Goal: Task Accomplishment & Management: Manage account settings

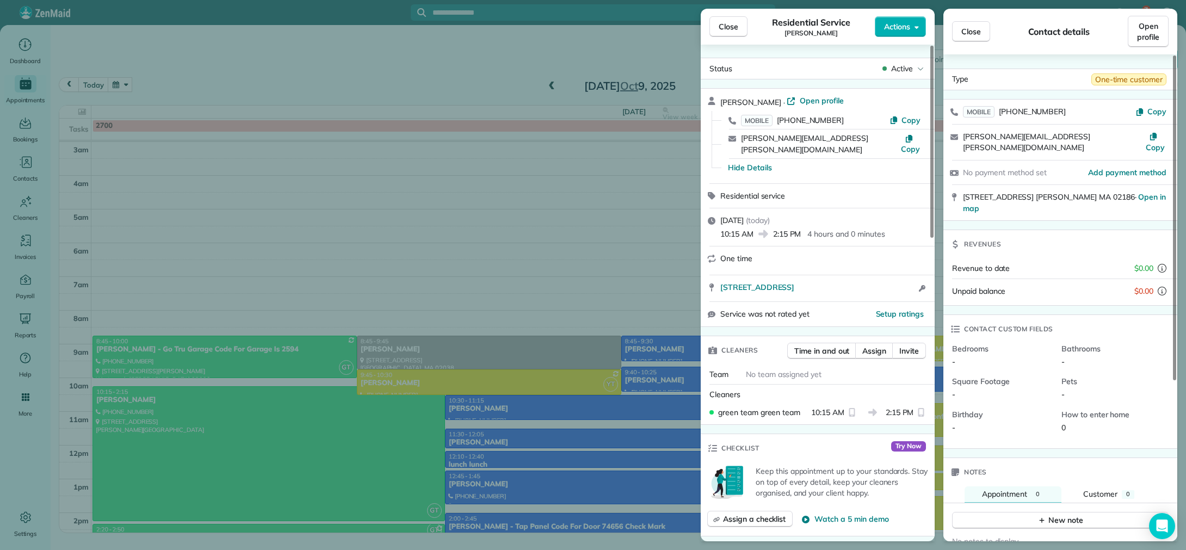
scroll to position [109, 0]
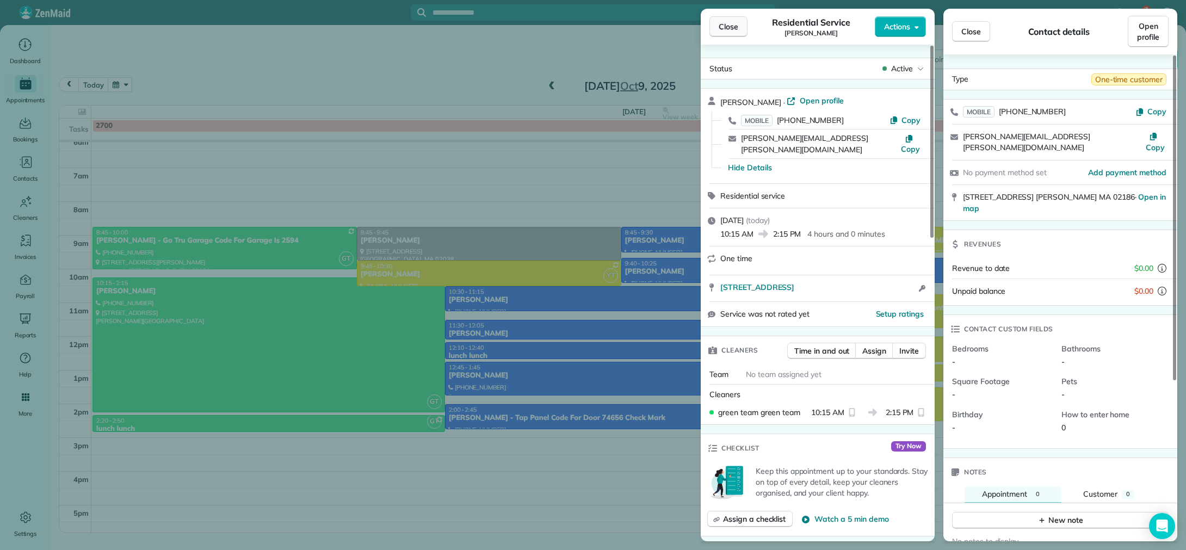
click at [724, 26] on span "Close" at bounding box center [728, 26] width 20 height 11
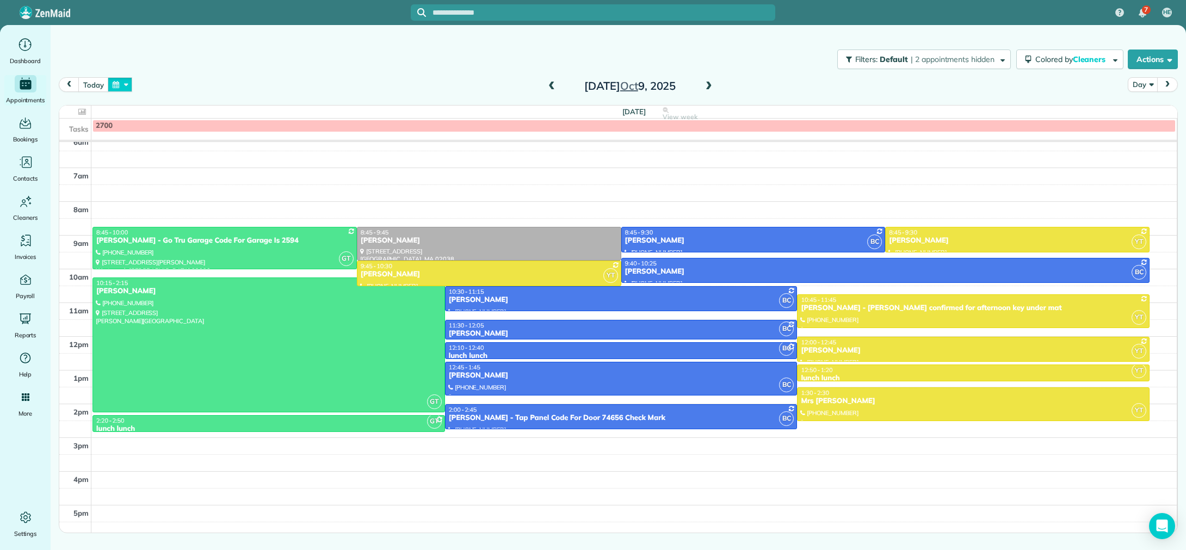
click at [116, 86] on button "button" at bounding box center [120, 84] width 25 height 15
click at [163, 157] on link "13" at bounding box center [164, 158] width 17 height 17
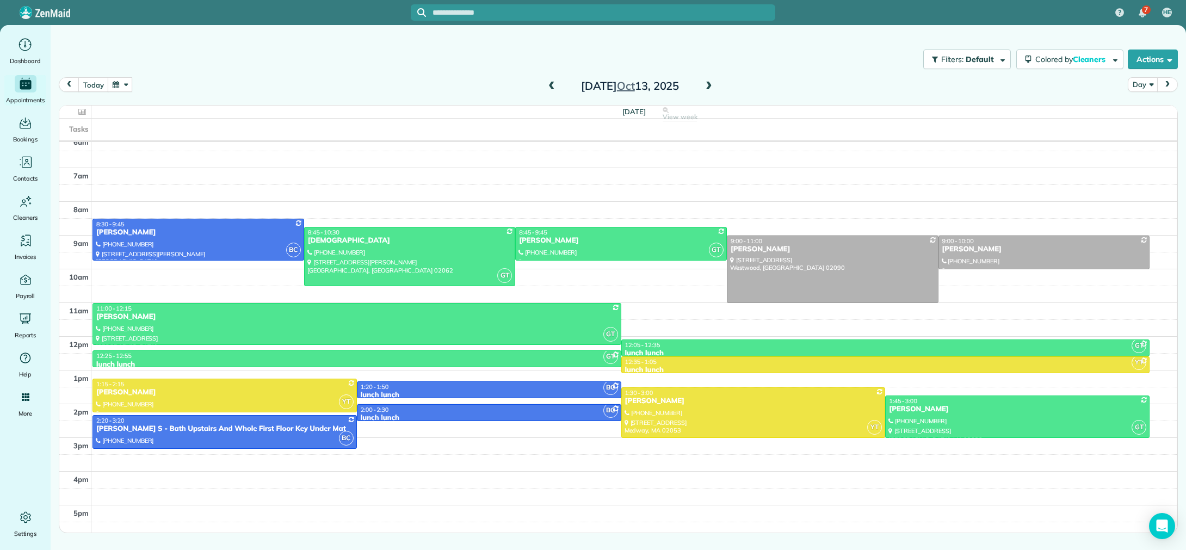
click at [711, 84] on span at bounding box center [709, 87] width 12 height 10
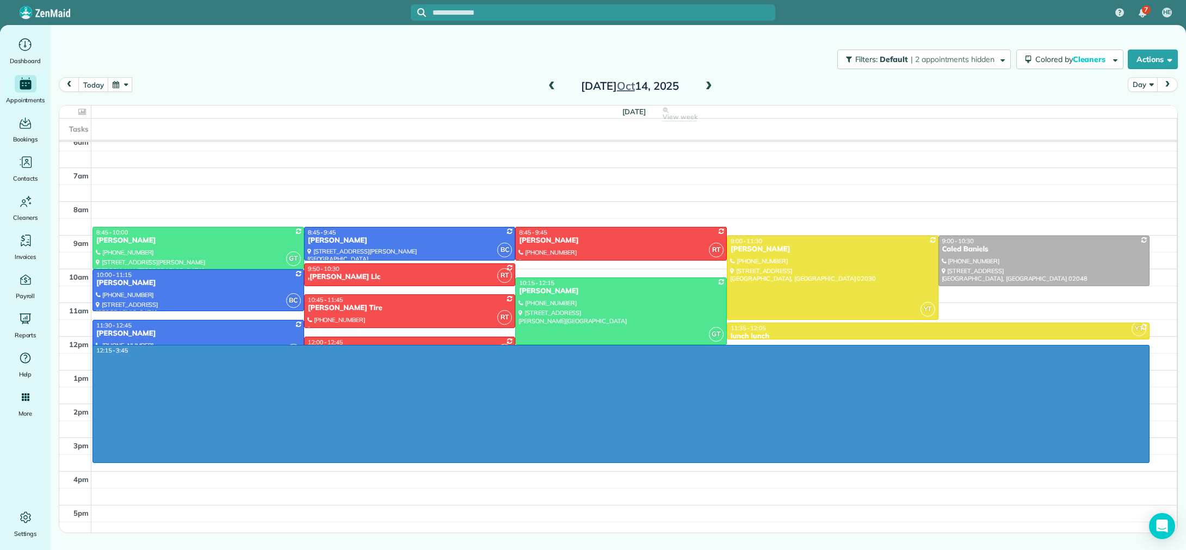
drag, startPoint x: 1168, startPoint y: 352, endPoint x: 1152, endPoint y: 456, distance: 105.6
click at [1152, 457] on tbody "3am 4am 5am 6am 7am 8am 9am 10am 11am 12pm 1pm 2pm 3pm 4pm 5pm" at bounding box center [617, 285] width 1117 height 505
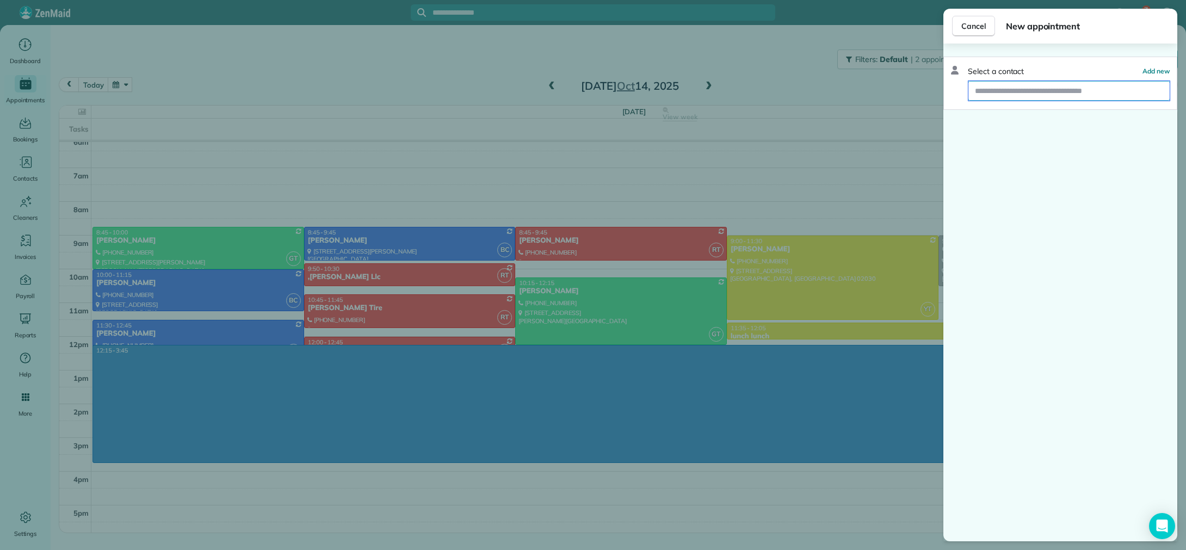
click at [1101, 91] on input "text" at bounding box center [1068, 91] width 201 height 20
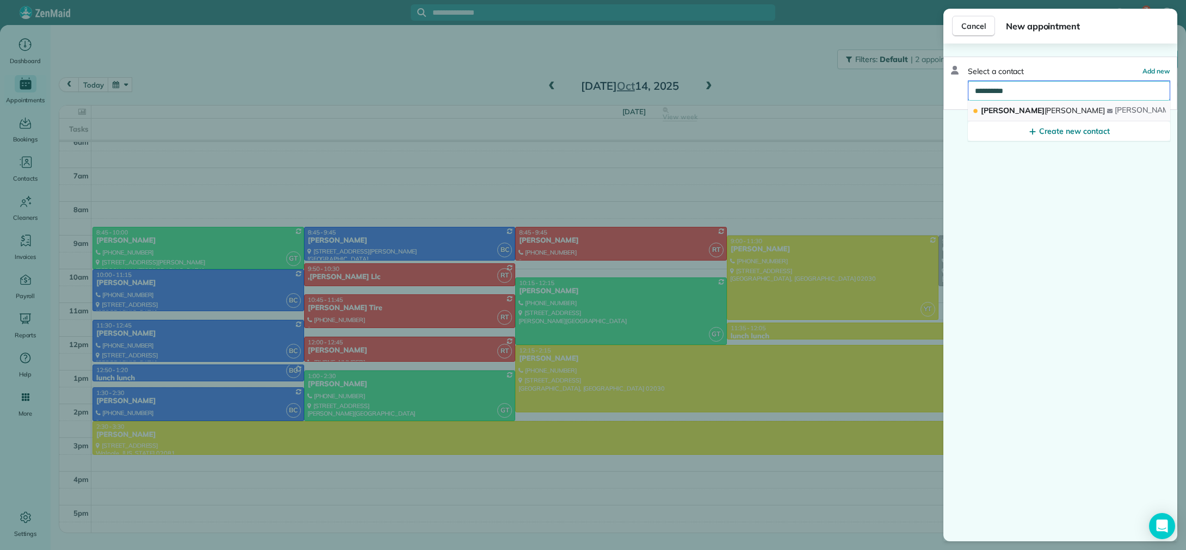
type input "**********"
click at [1044, 107] on span "[PERSON_NAME]" at bounding box center [1074, 111] width 61 height 10
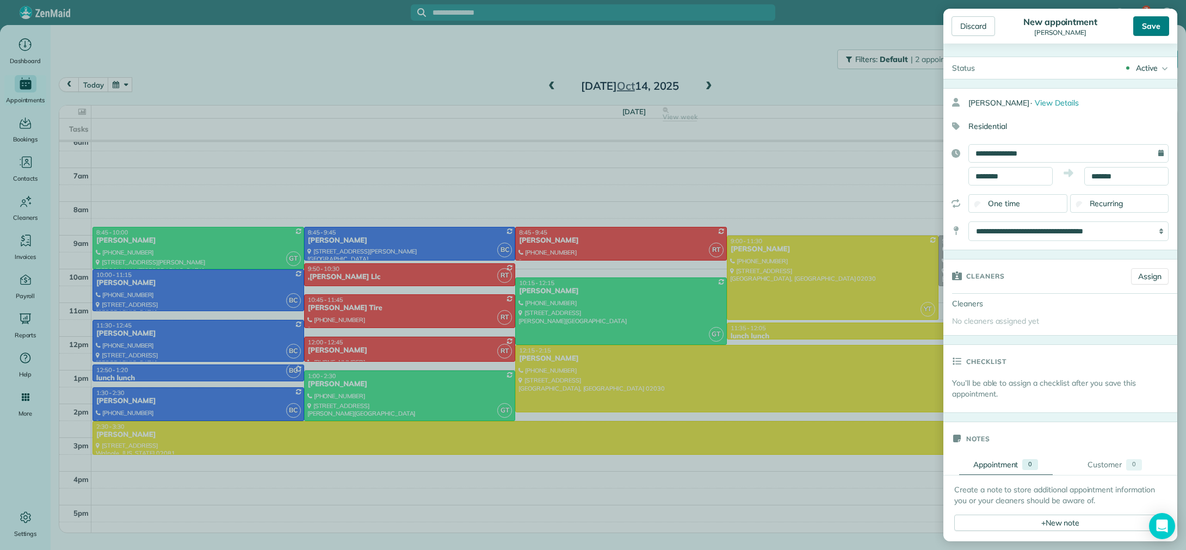
click at [1151, 24] on div "Save" at bounding box center [1151, 26] width 36 height 20
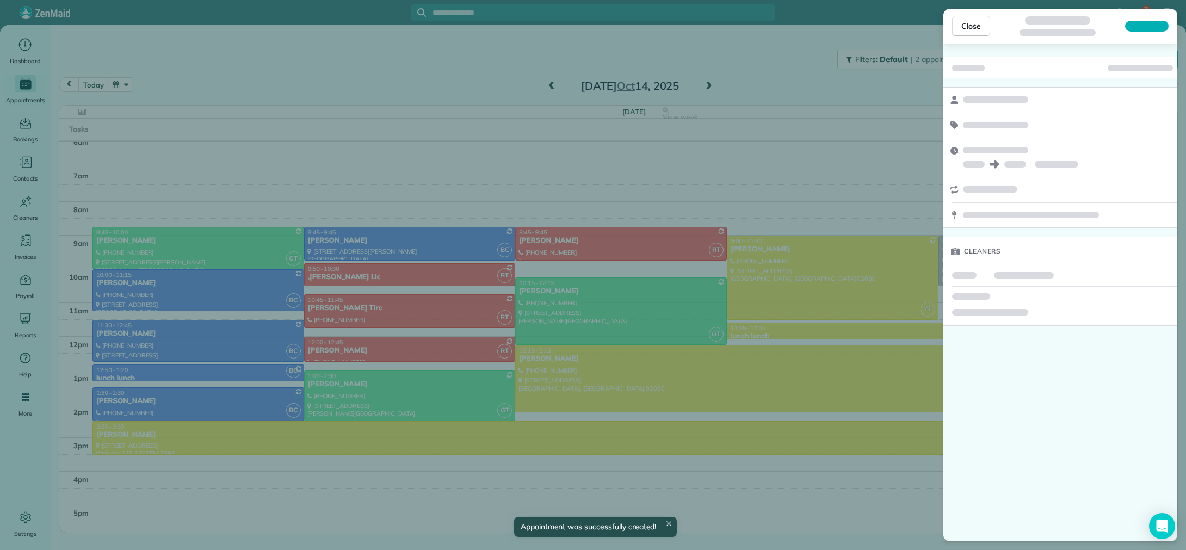
scroll to position [98, 0]
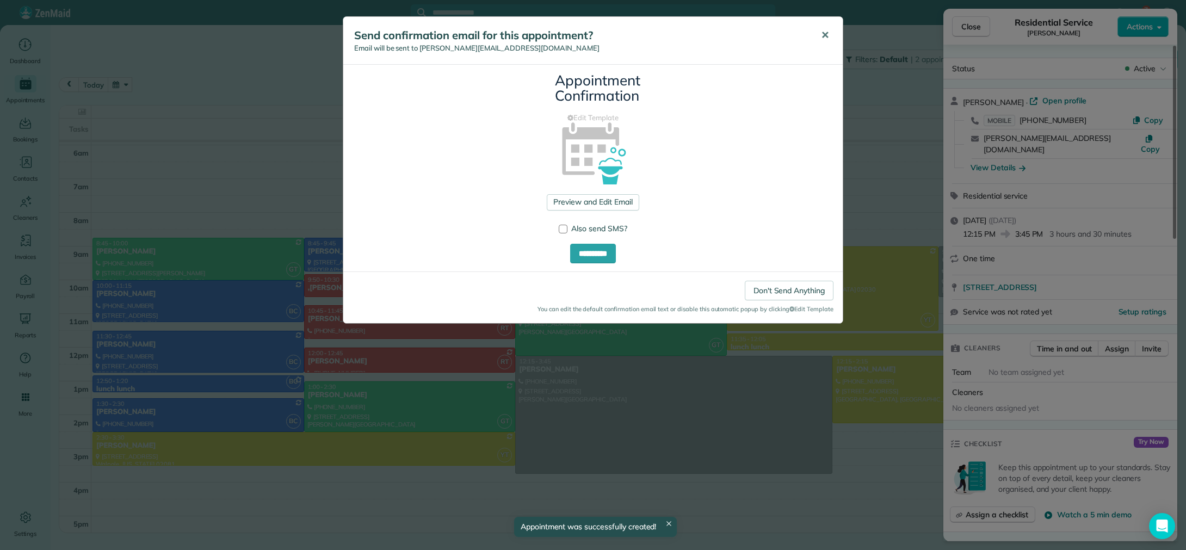
click at [830, 33] on button "✕" at bounding box center [824, 35] width 24 height 26
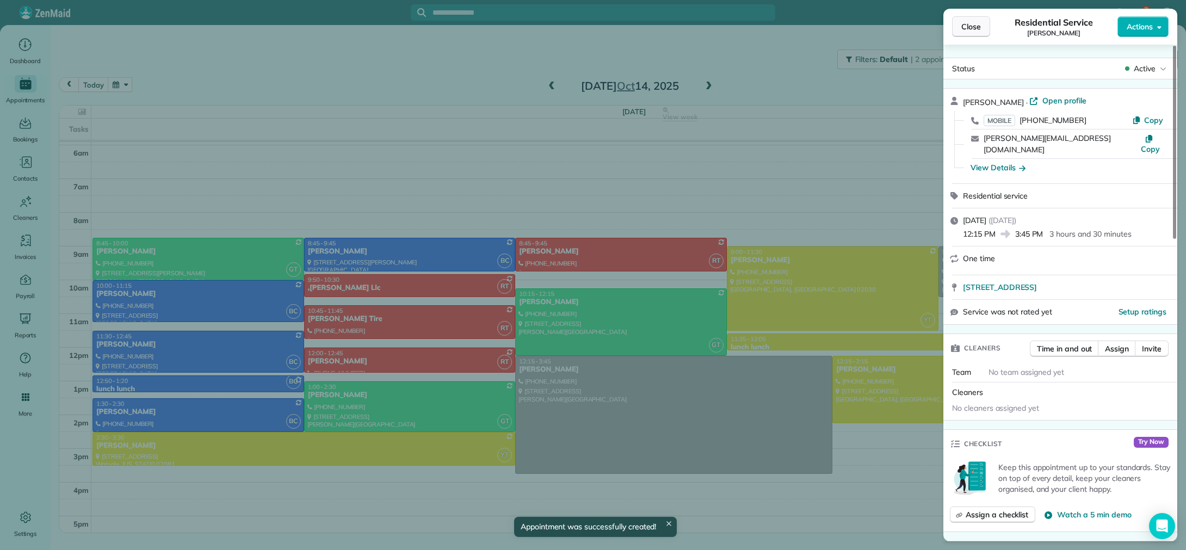
click at [969, 29] on span "Close" at bounding box center [971, 26] width 20 height 11
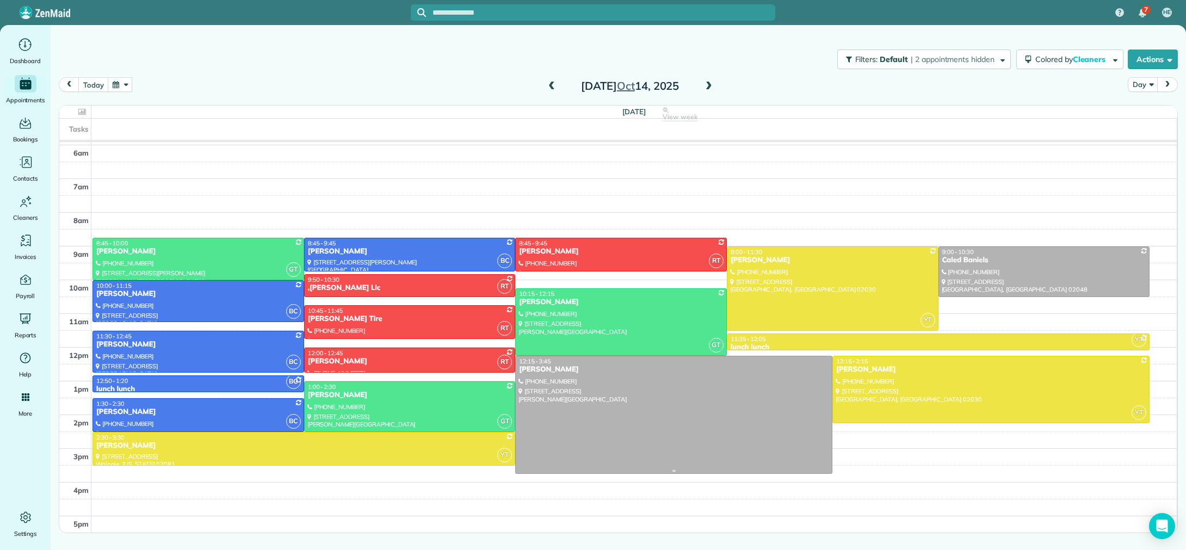
click at [609, 388] on div at bounding box center [674, 414] width 316 height 117
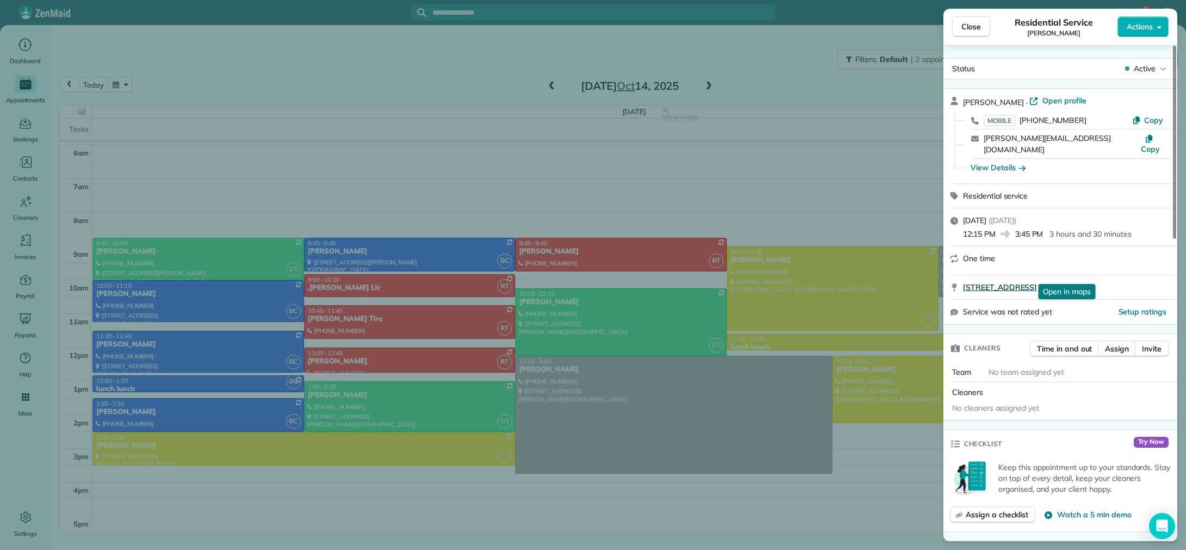
click at [1037, 282] on span "[STREET_ADDRESS]" at bounding box center [1000, 287] width 74 height 11
click at [984, 29] on button "Close" at bounding box center [971, 26] width 38 height 21
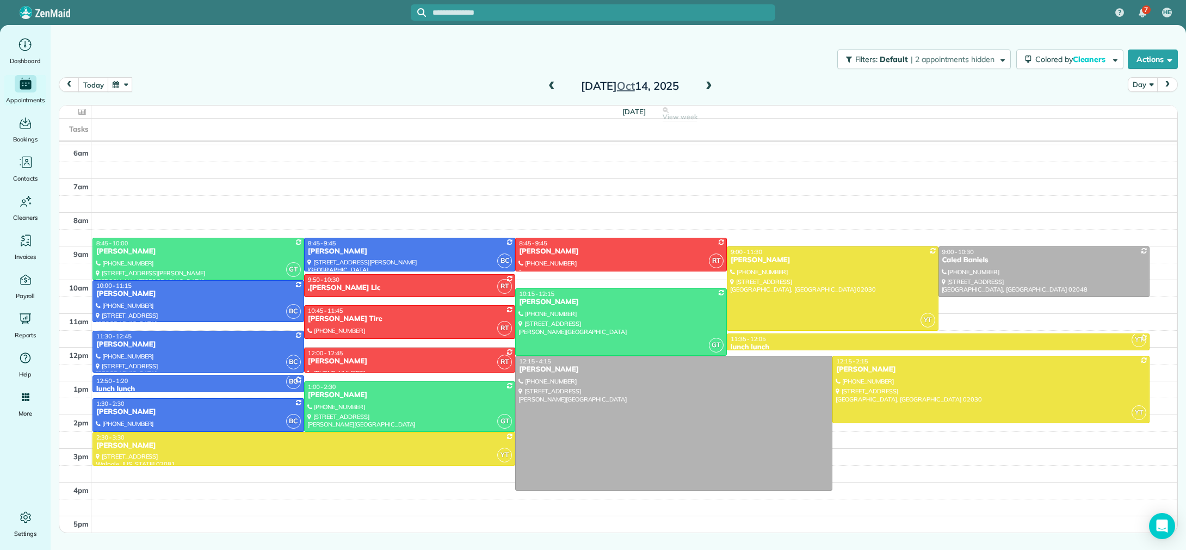
drag, startPoint x: 672, startPoint y: 470, endPoint x: 672, endPoint y: 484, distance: 13.6
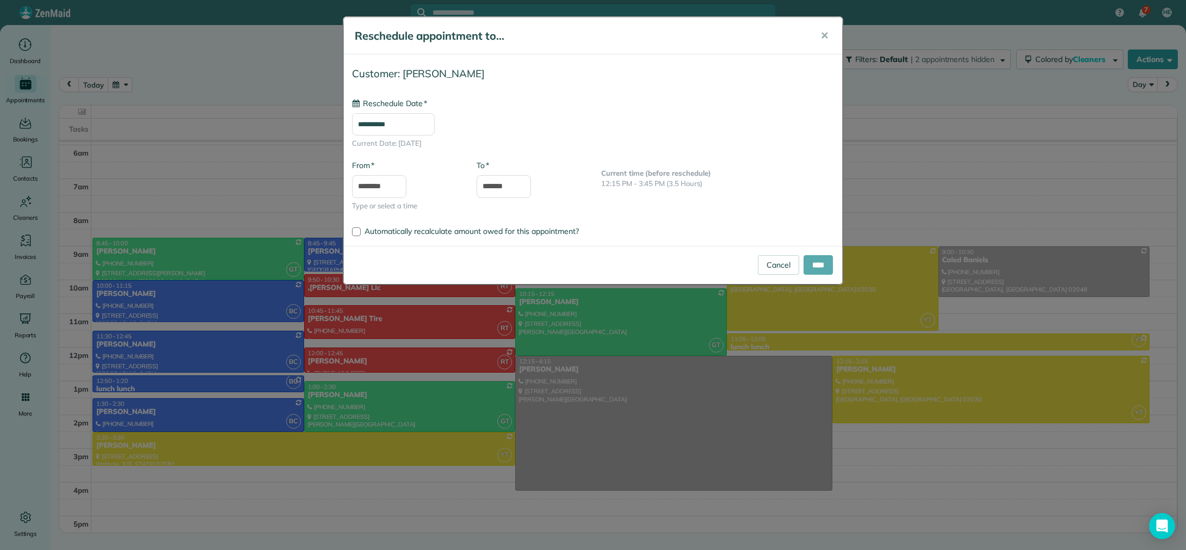
type input "**********"
click at [818, 260] on input "****" at bounding box center [817, 265] width 29 height 20
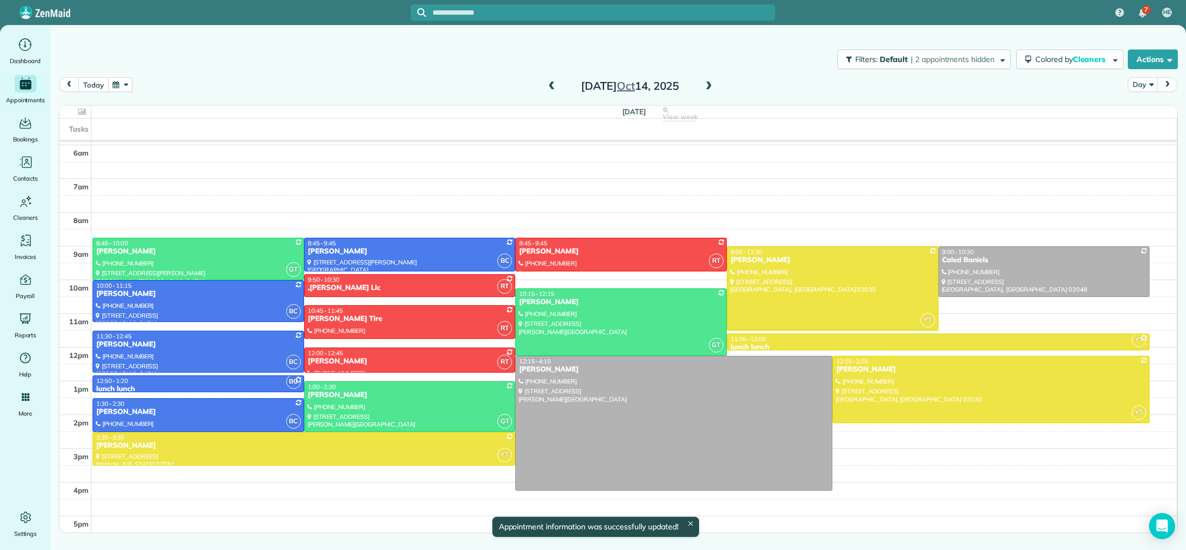
click at [96, 84] on button "today" at bounding box center [93, 84] width 30 height 15
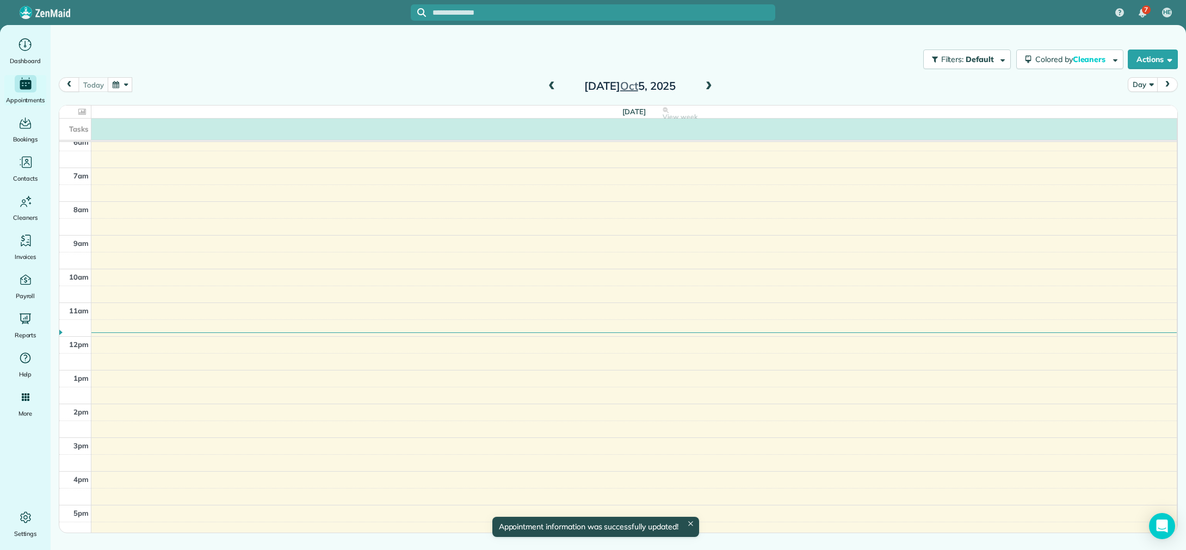
click at [193, 127] on div "Tasks" at bounding box center [617, 129] width 1117 height 21
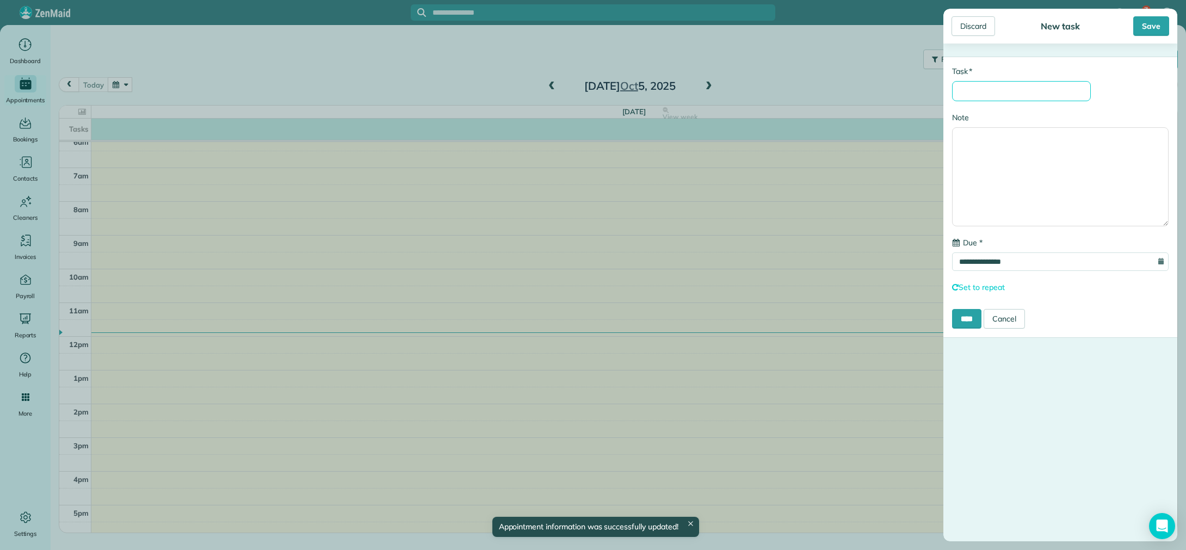
click at [990, 96] on input "* Task" at bounding box center [1021, 91] width 139 height 20
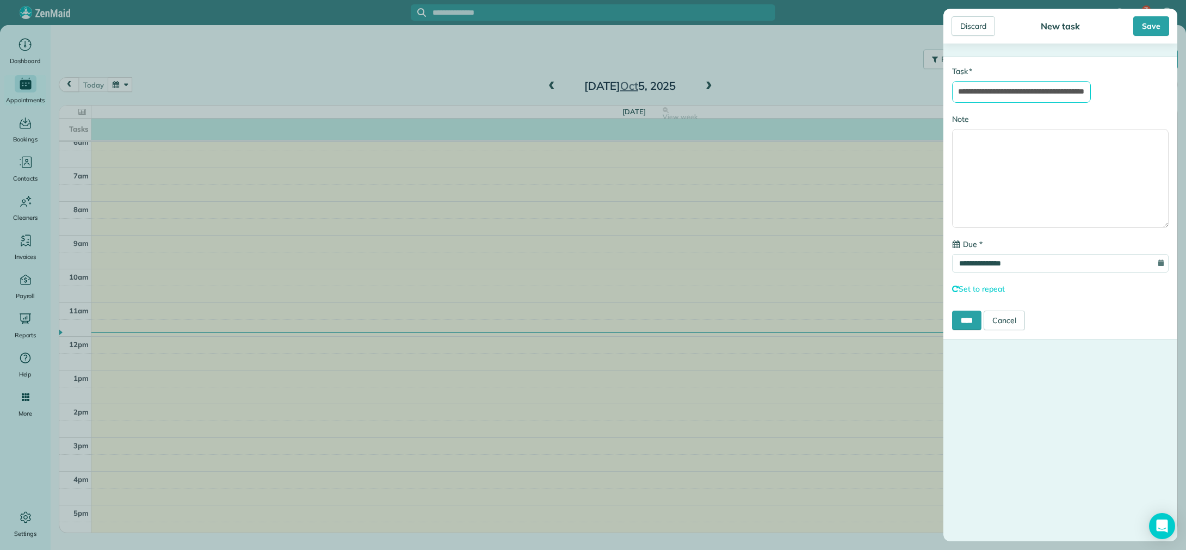
scroll to position [0, 47]
type input "**********"
click at [1147, 28] on div "Save" at bounding box center [1151, 26] width 36 height 20
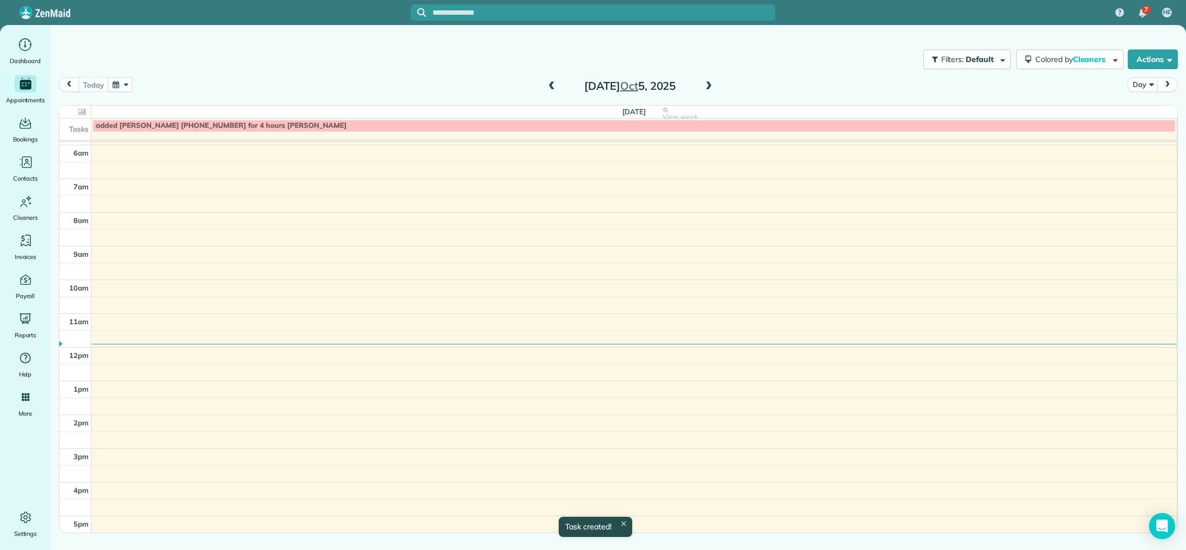
click at [439, 125] on div "added [PERSON_NAME] [PHONE_NUMBER] for 4 hours [PERSON_NAME]" at bounding box center [634, 125] width 1076 height 9
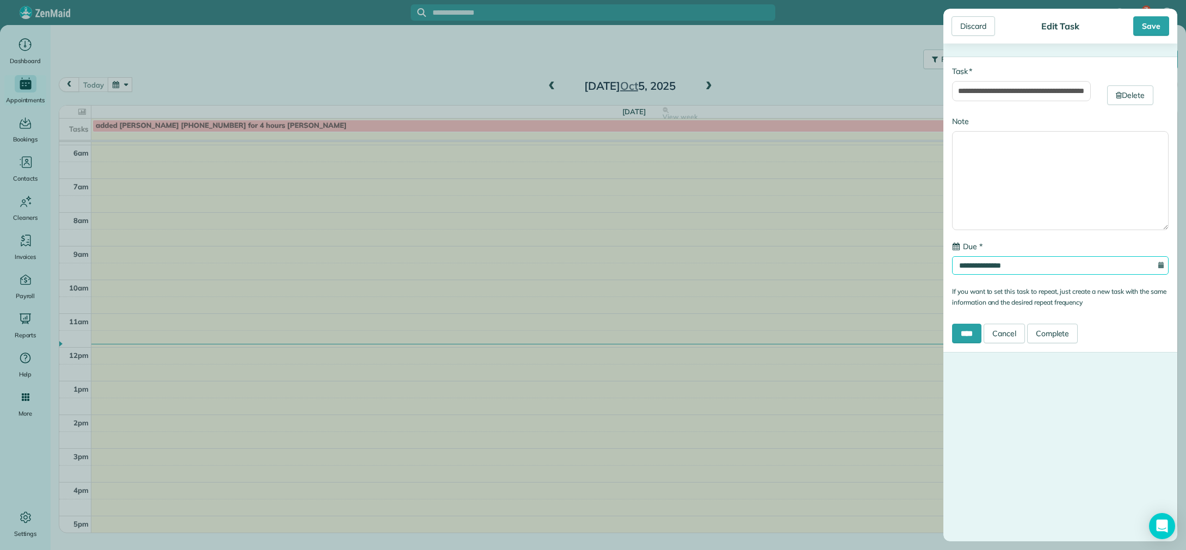
click at [1103, 268] on input "**********" at bounding box center [1060, 265] width 216 height 18
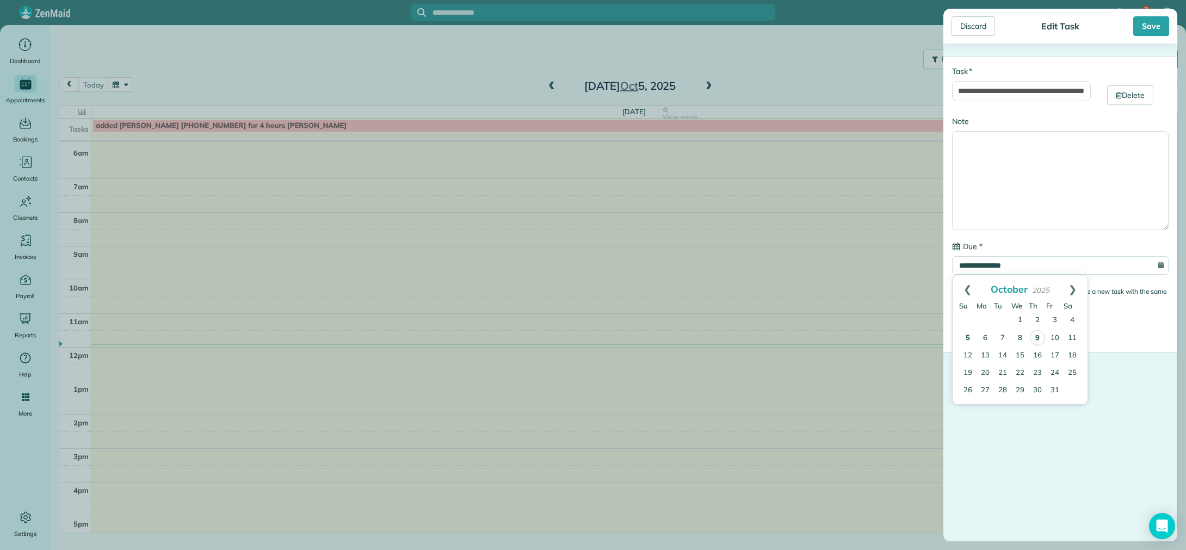
click at [1037, 338] on link "9" at bounding box center [1036, 337] width 15 height 15
type input "**********"
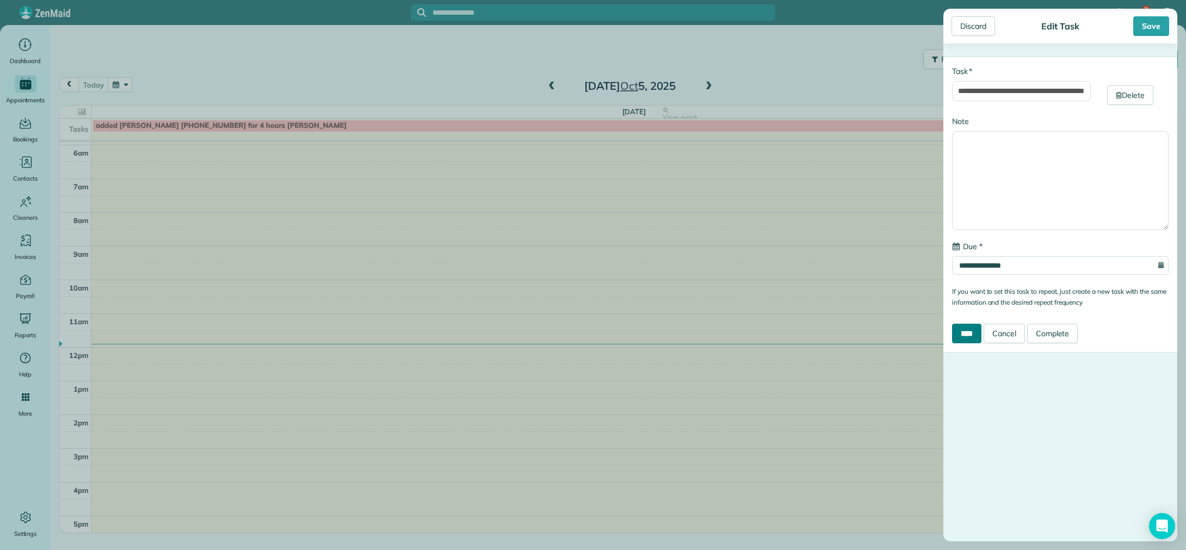
click at [972, 333] on input "****" at bounding box center [966, 334] width 29 height 20
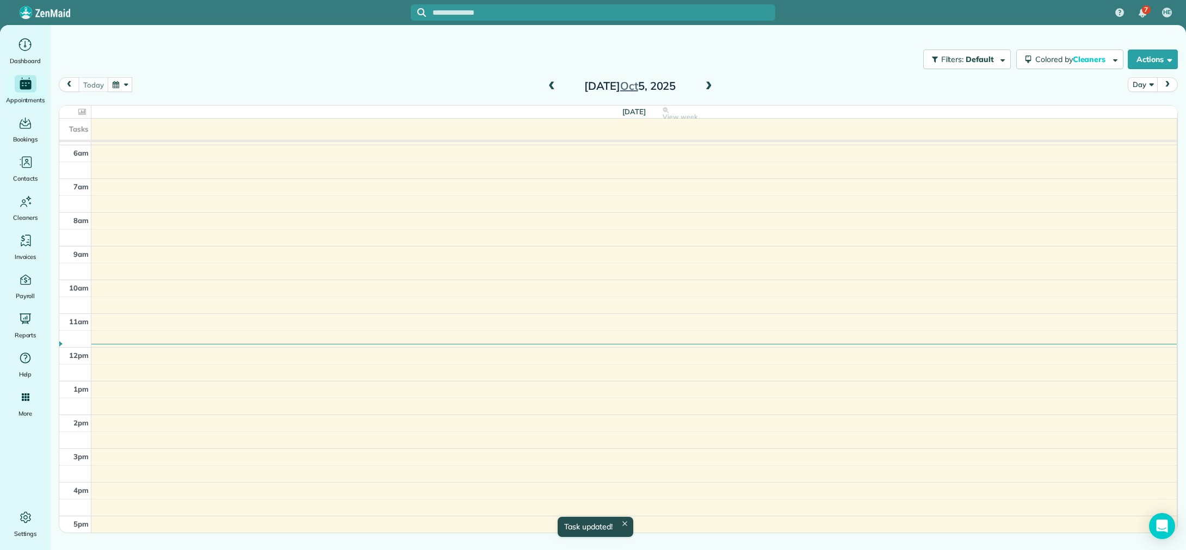
click at [711, 84] on span at bounding box center [709, 87] width 12 height 10
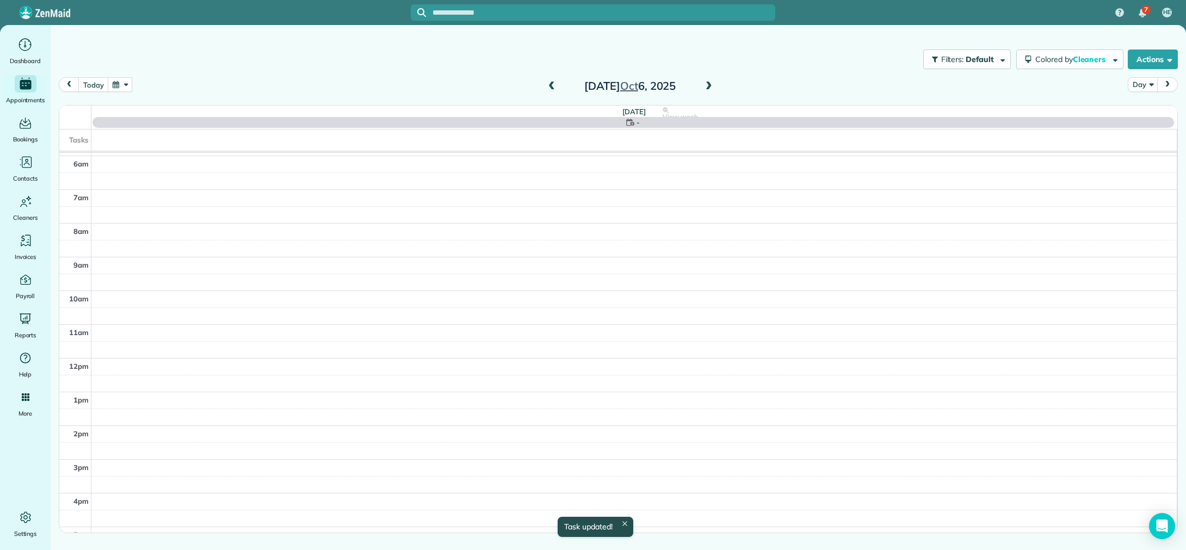
scroll to position [109, 0]
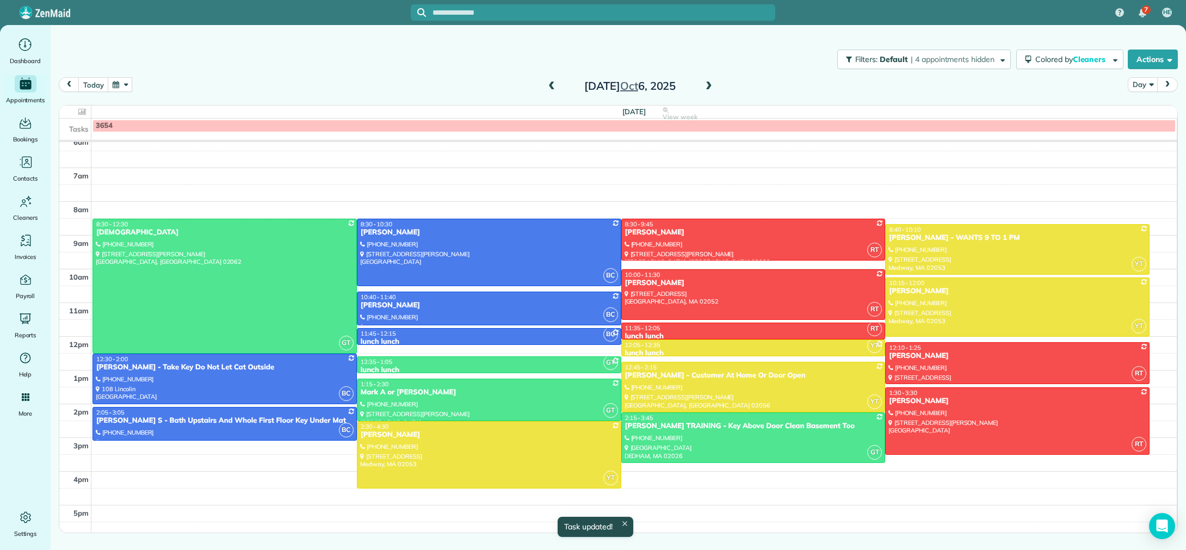
click at [711, 84] on span at bounding box center [709, 87] width 12 height 10
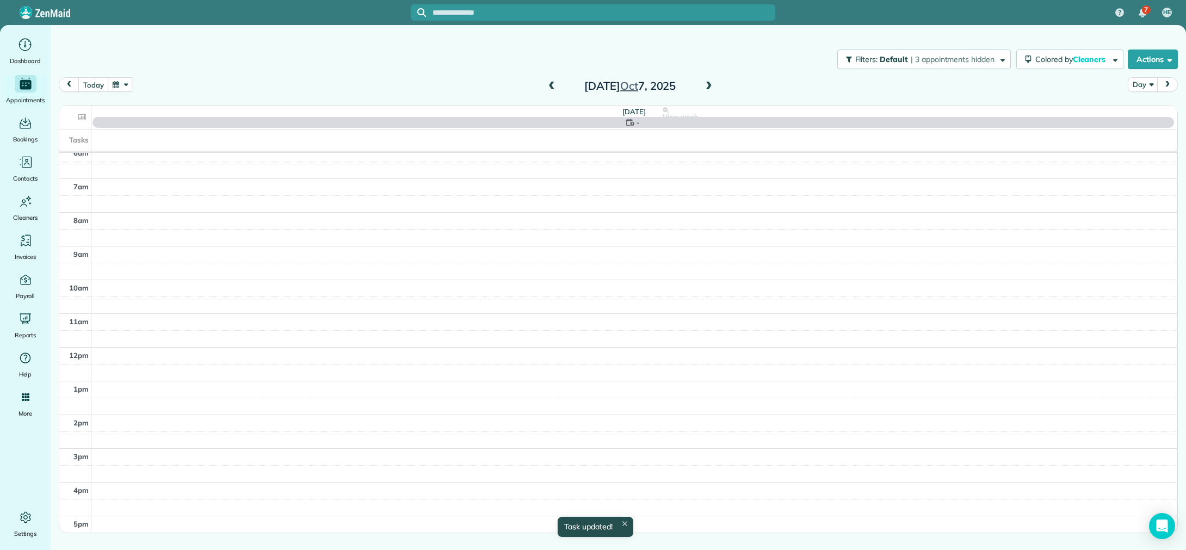
click at [711, 84] on span at bounding box center [709, 87] width 12 height 10
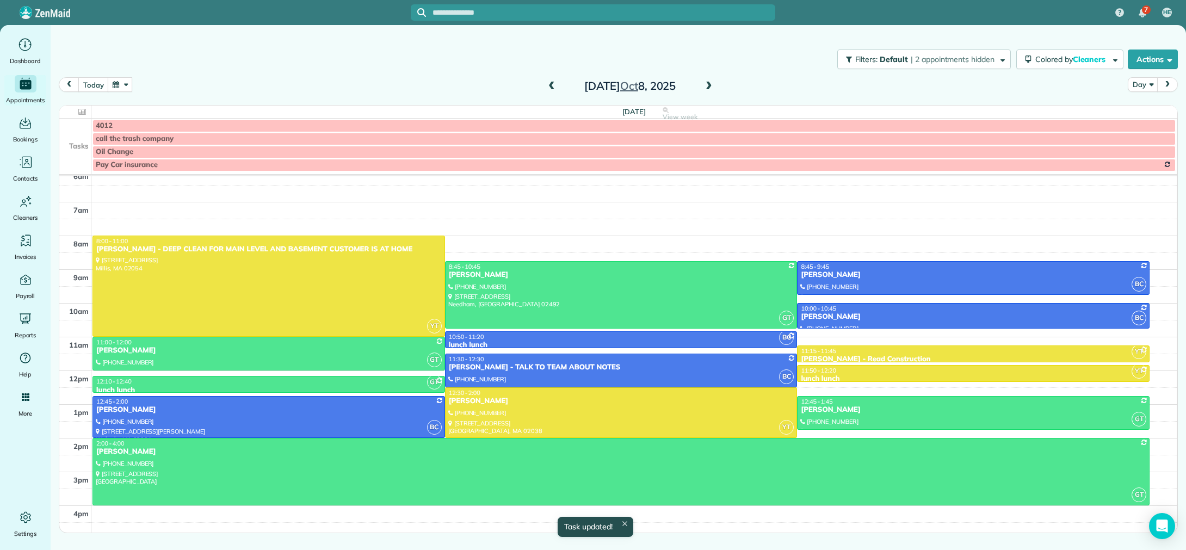
click at [711, 84] on span at bounding box center [709, 87] width 12 height 10
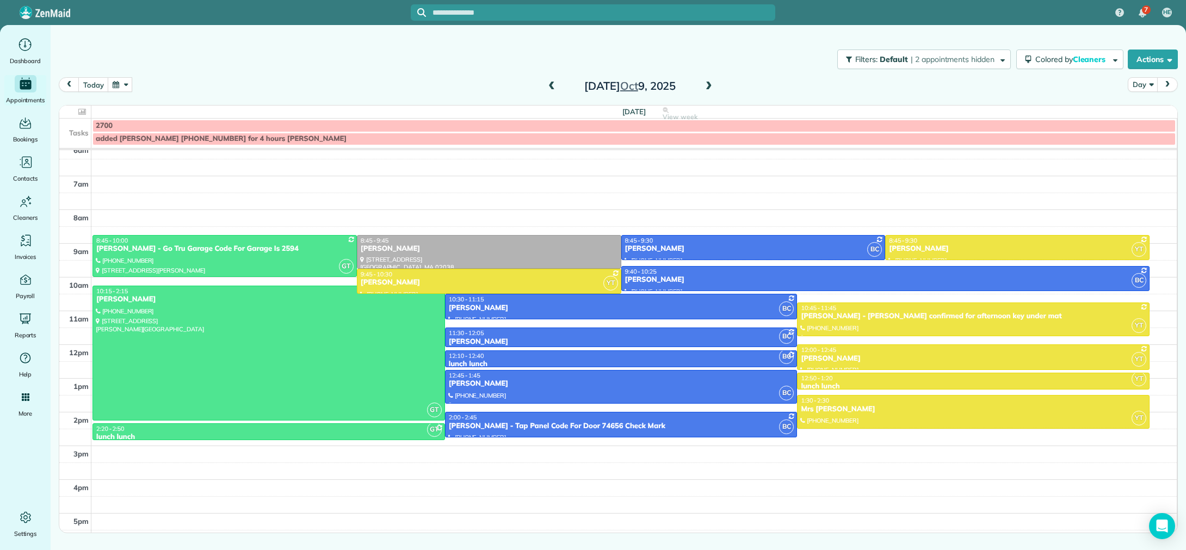
click at [389, 140] on div "added [PERSON_NAME] [PHONE_NUMBER] for 4 hours [PERSON_NAME]" at bounding box center [634, 138] width 1076 height 9
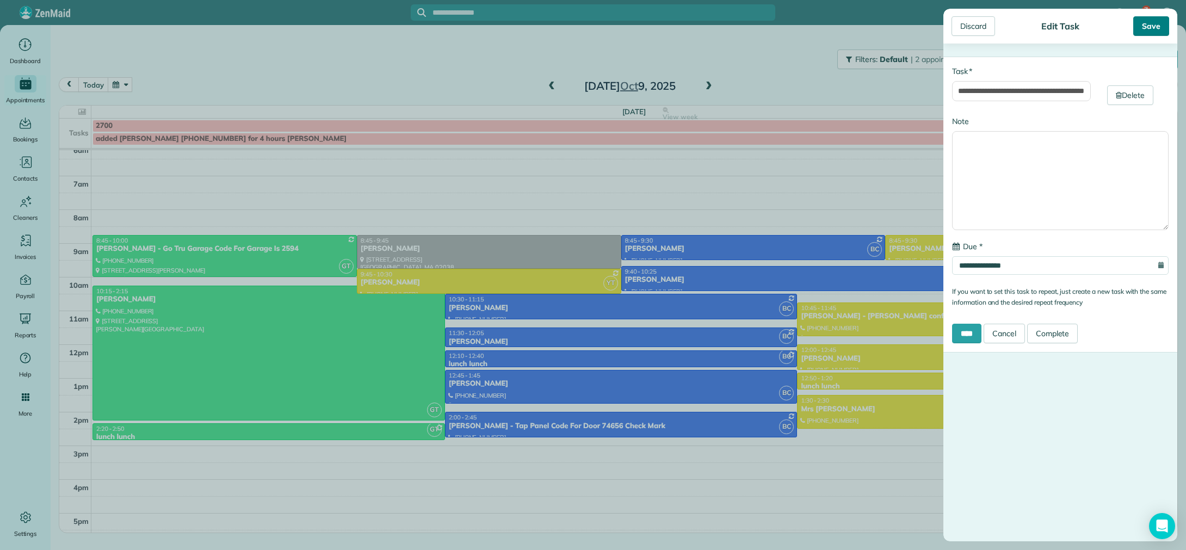
click at [1144, 27] on div "Save" at bounding box center [1151, 26] width 36 height 20
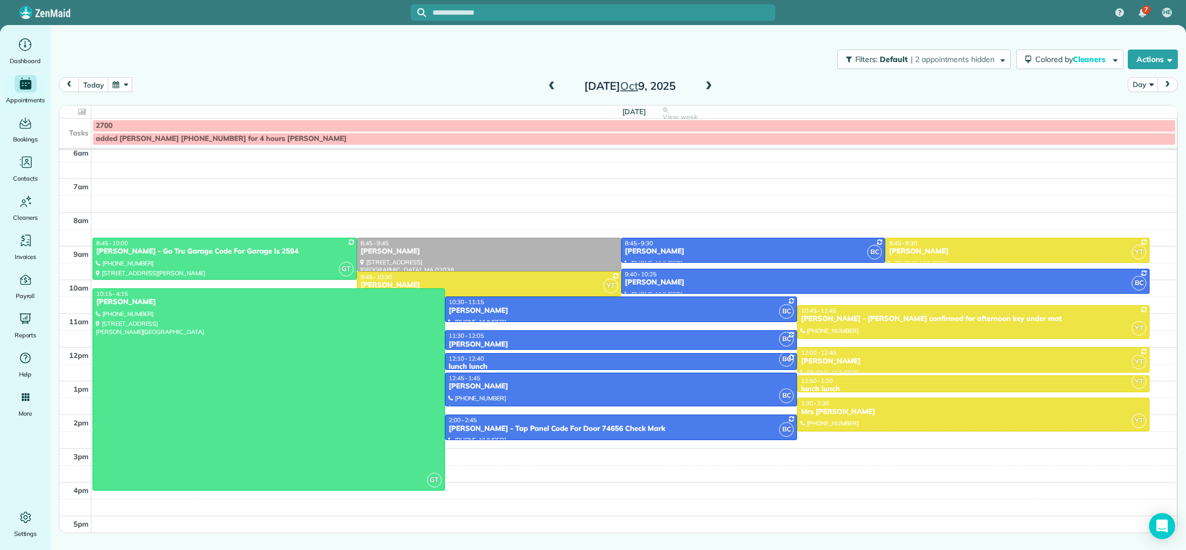
drag, startPoint x: 266, startPoint y: 419, endPoint x: 263, endPoint y: 482, distance: 62.6
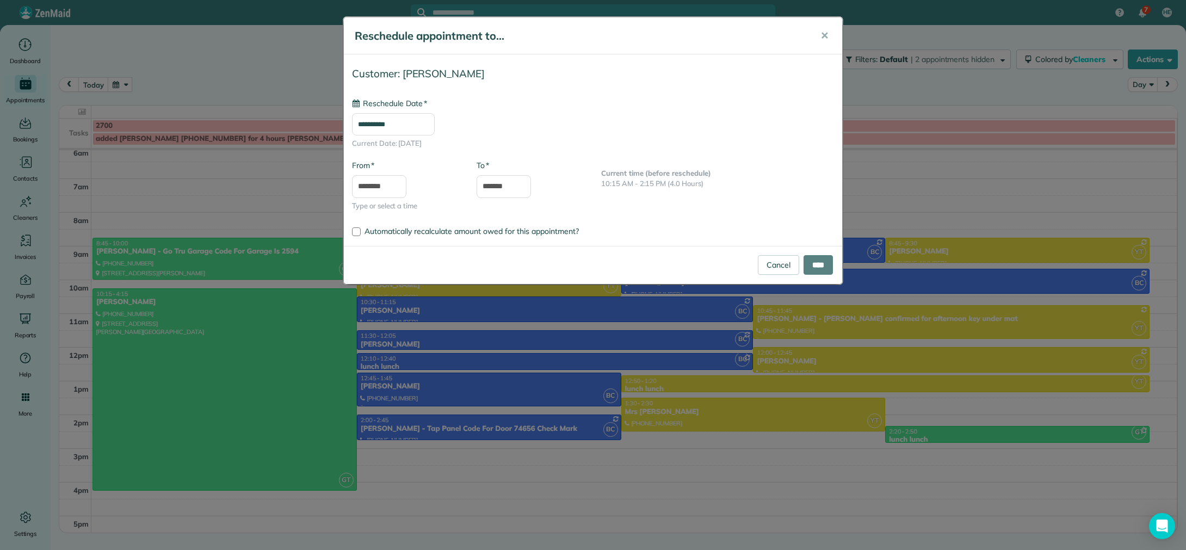
type input "**********"
click at [812, 267] on input "****" at bounding box center [817, 265] width 29 height 20
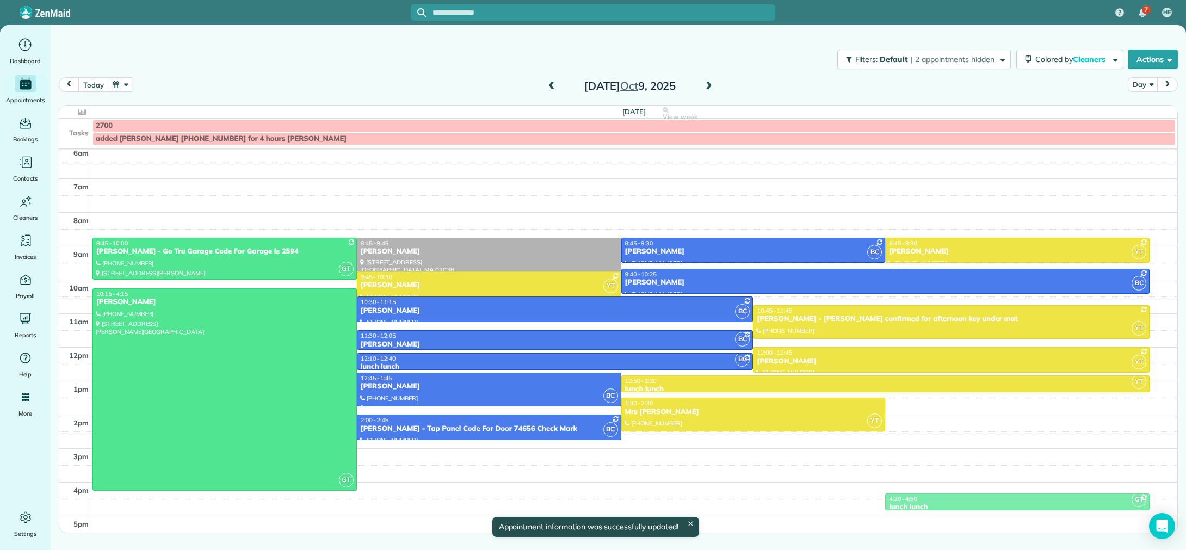
drag, startPoint x: 906, startPoint y: 429, endPoint x: 904, endPoint y: 492, distance: 62.6
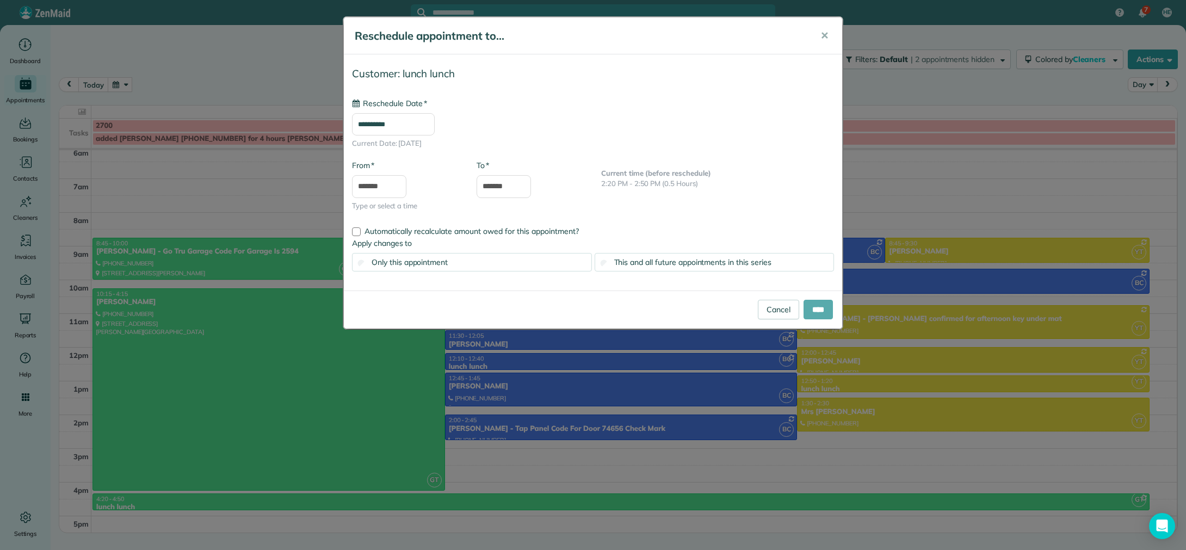
type input "**********"
click at [824, 309] on input "****" at bounding box center [817, 310] width 29 height 20
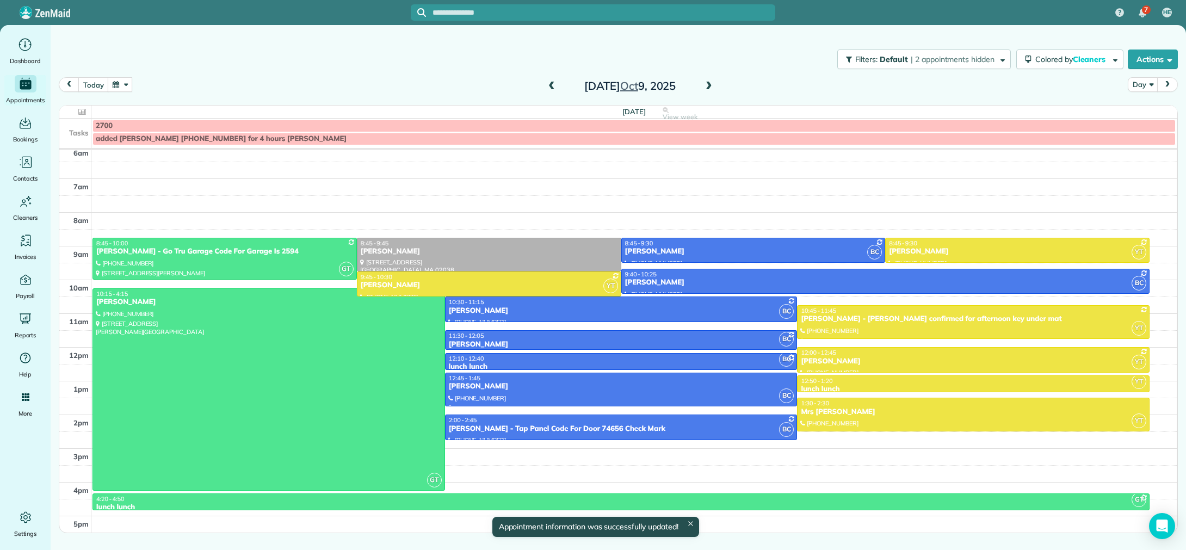
click at [709, 89] on span at bounding box center [709, 87] width 12 height 10
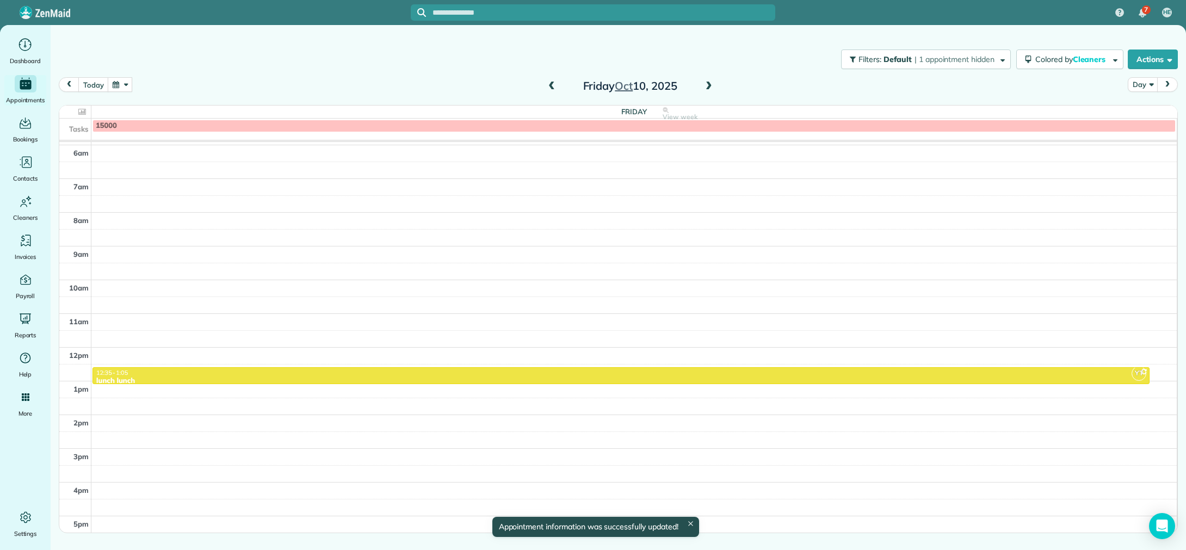
scroll to position [98, 0]
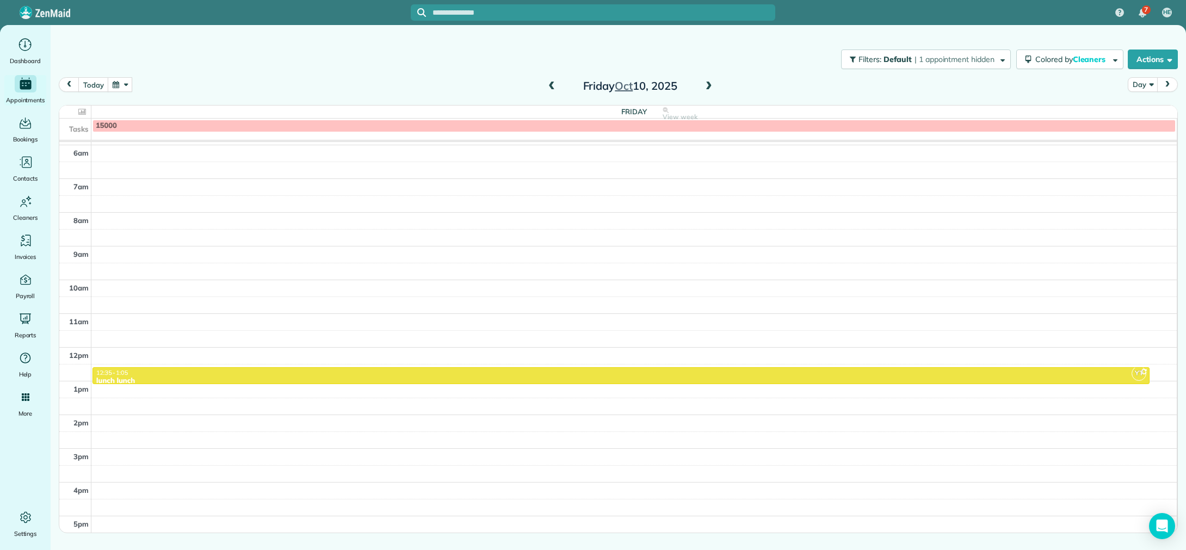
click at [709, 89] on span at bounding box center [709, 87] width 12 height 10
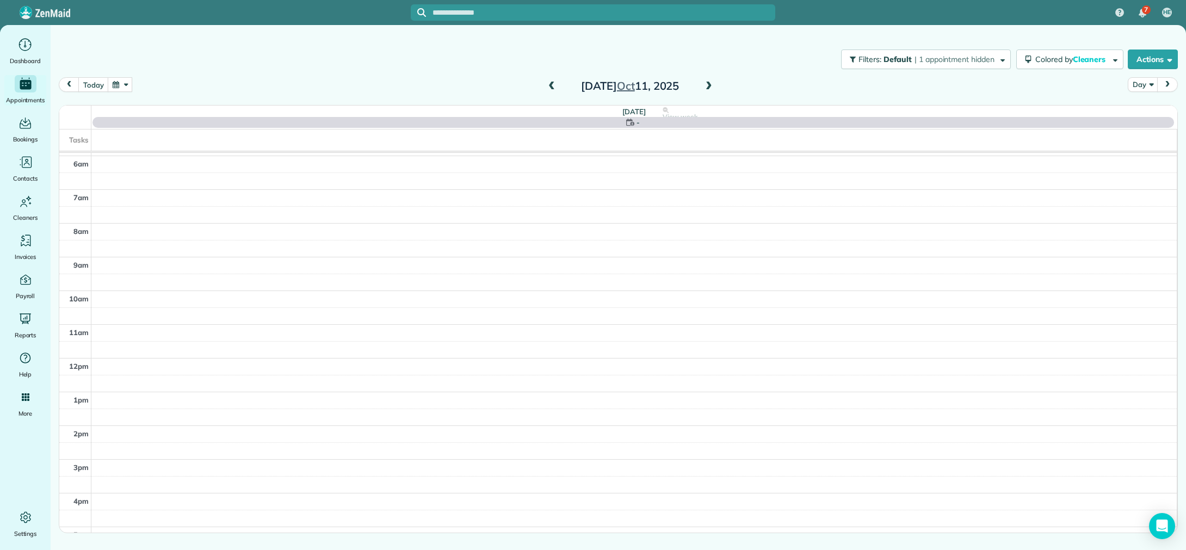
scroll to position [109, 0]
click at [709, 89] on span at bounding box center [709, 87] width 12 height 10
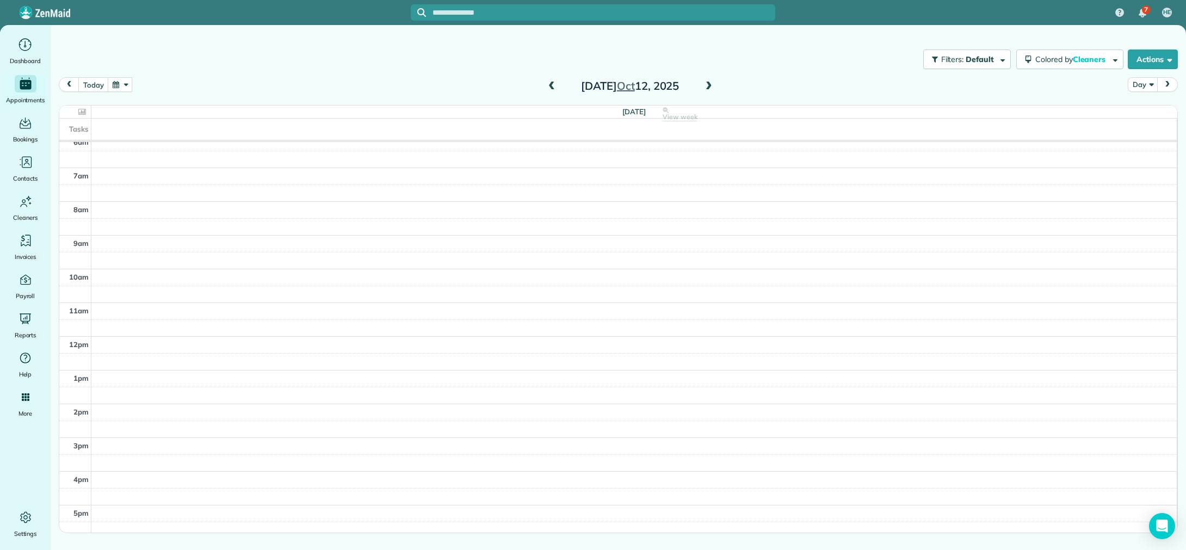
click at [551, 84] on span at bounding box center [551, 87] width 12 height 10
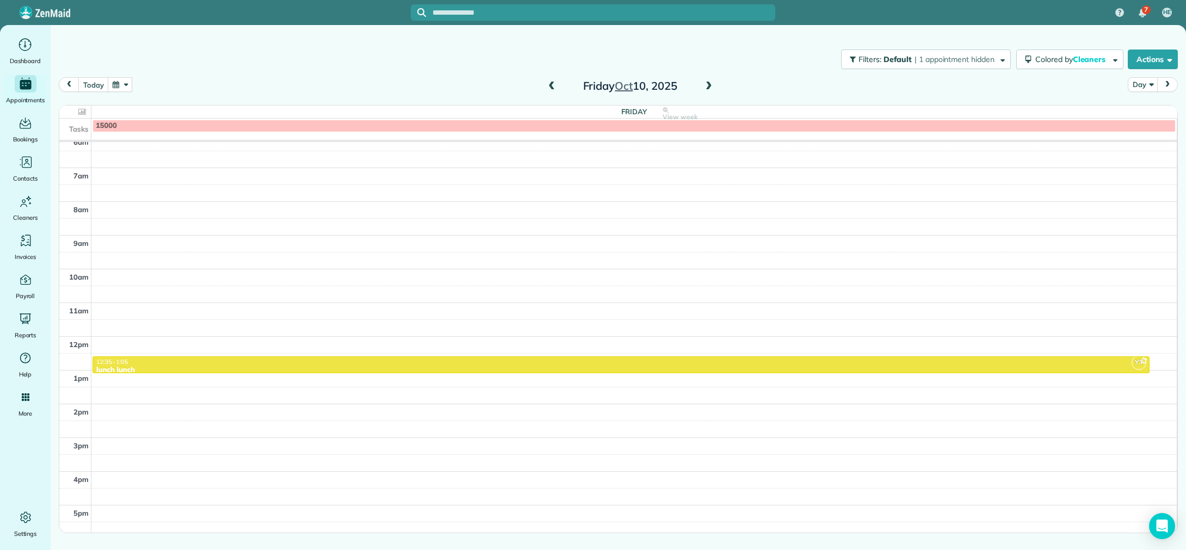
click at [709, 85] on span at bounding box center [709, 87] width 12 height 10
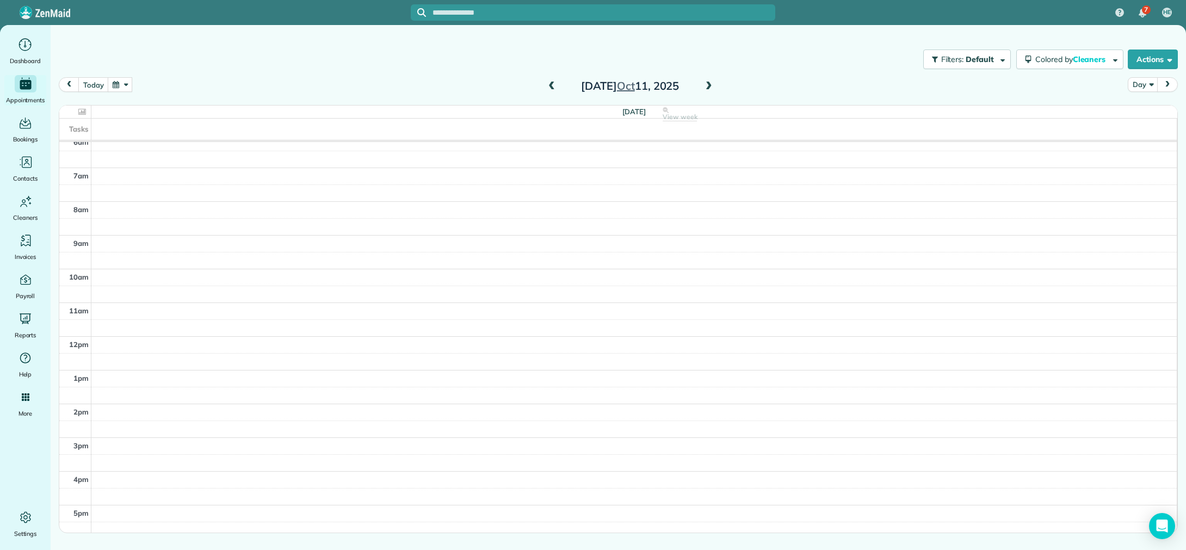
click at [709, 85] on span at bounding box center [709, 87] width 12 height 10
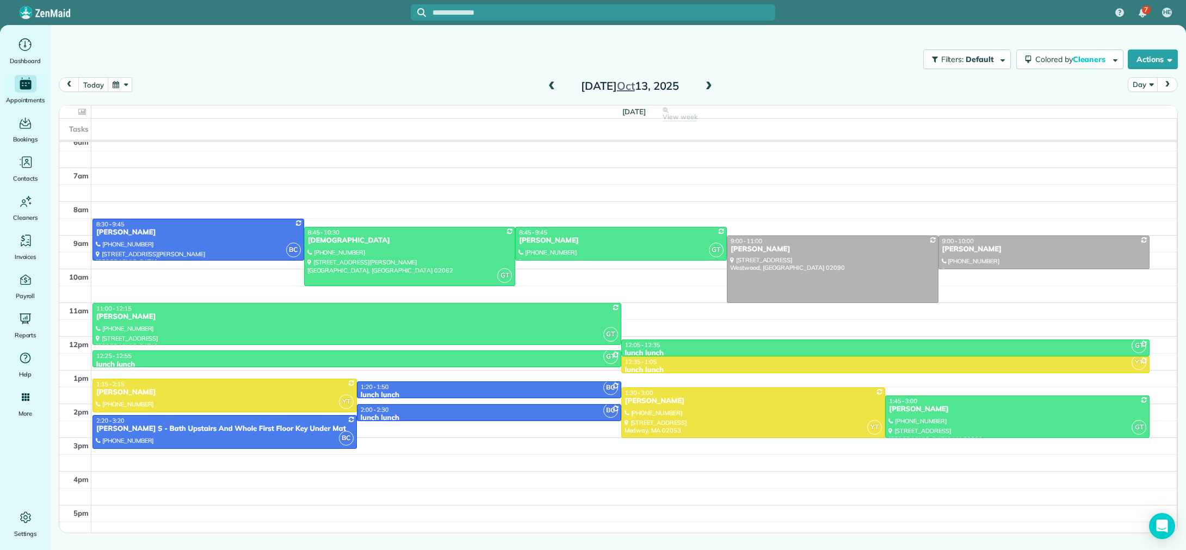
click at [111, 86] on button "button" at bounding box center [120, 84] width 25 height 15
click at [198, 125] on link "1" at bounding box center [198, 122] width 17 height 17
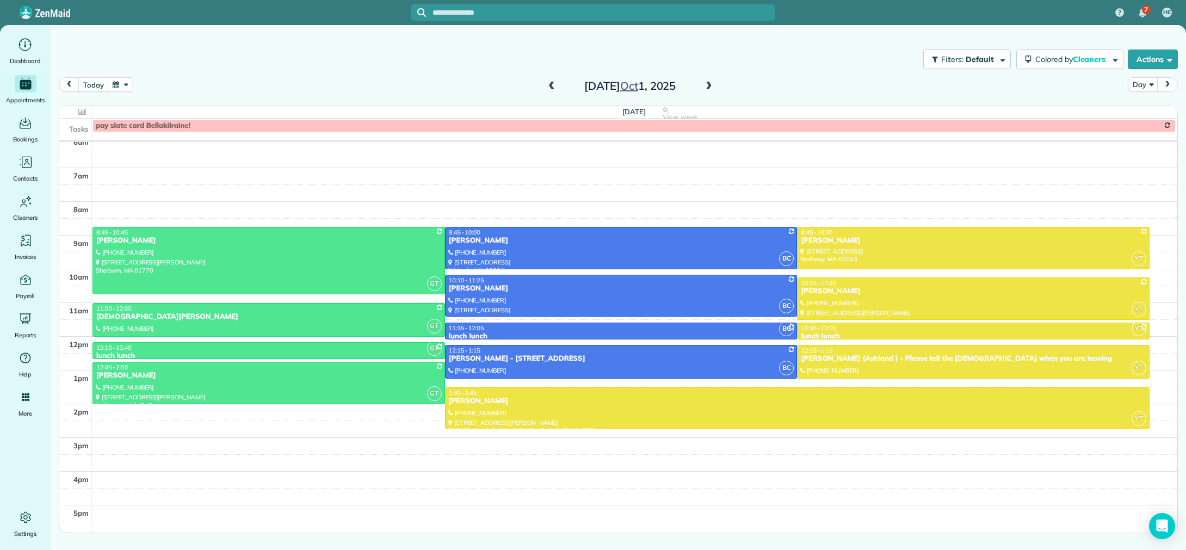
click at [712, 85] on span at bounding box center [709, 87] width 12 height 10
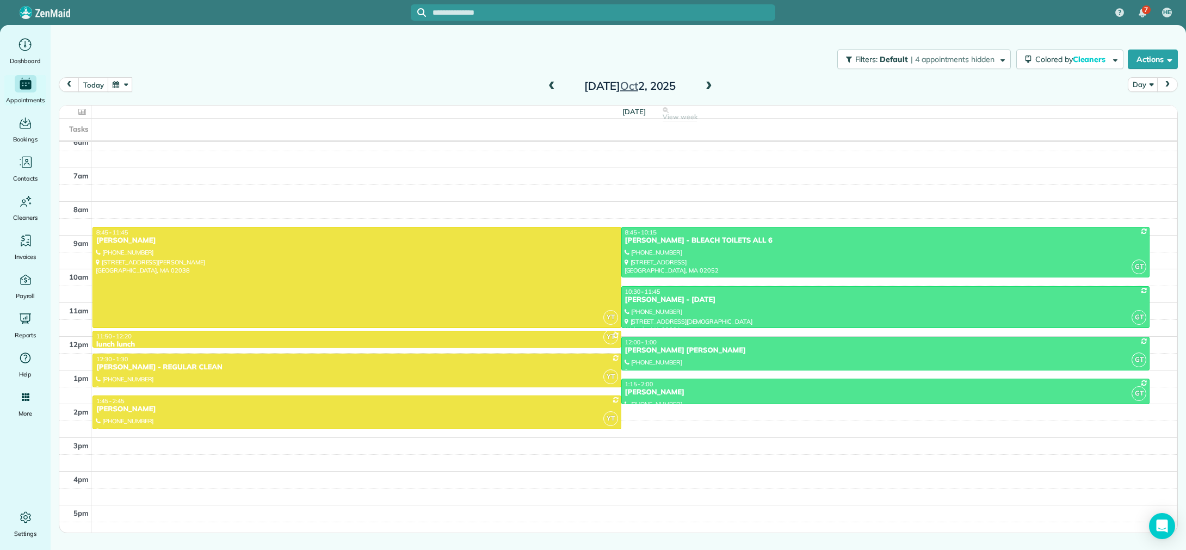
click at [710, 86] on span at bounding box center [709, 87] width 12 height 10
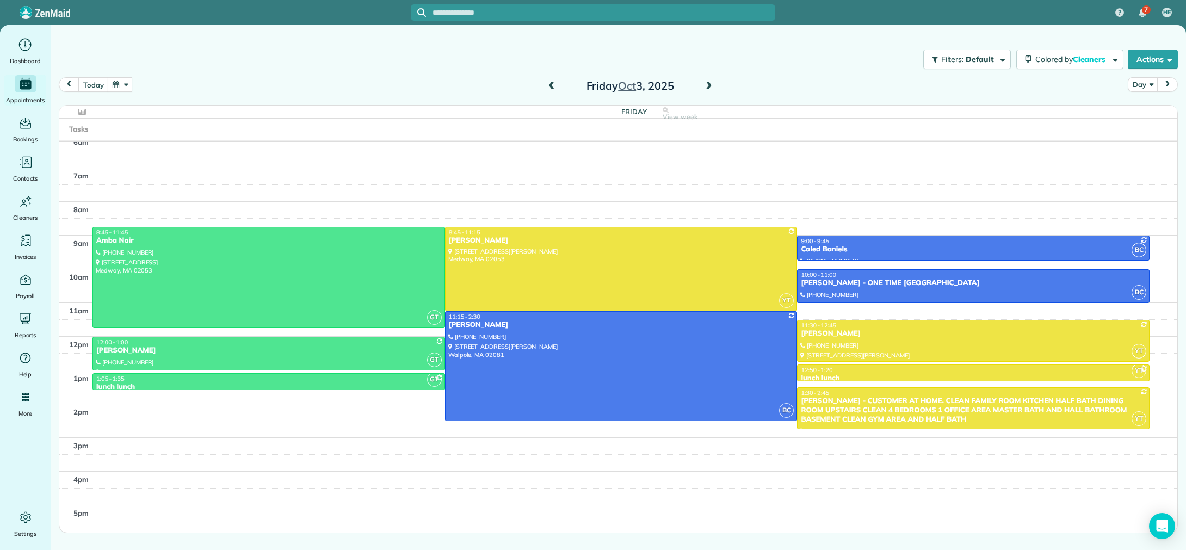
click at [709, 87] on span at bounding box center [709, 87] width 12 height 10
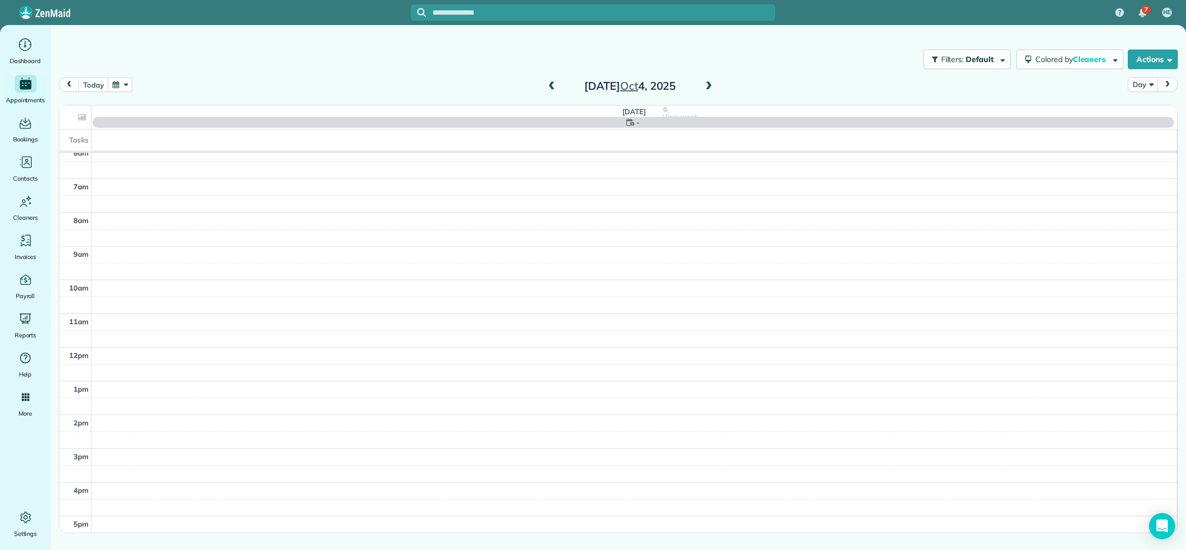
click at [709, 87] on span at bounding box center [709, 87] width 12 height 10
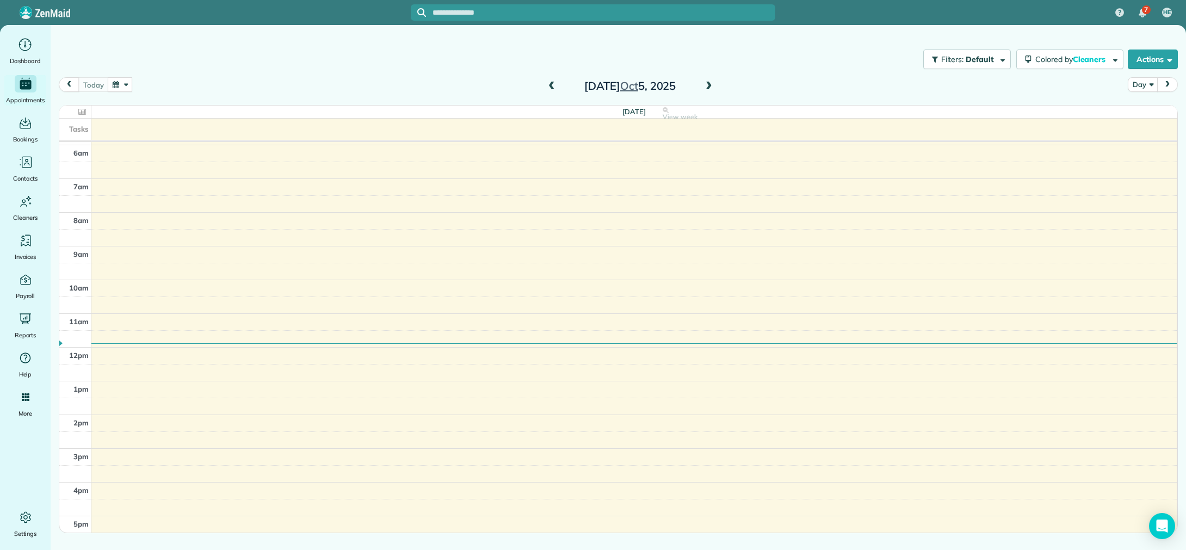
scroll to position [98, 0]
click at [709, 86] on span at bounding box center [709, 87] width 12 height 10
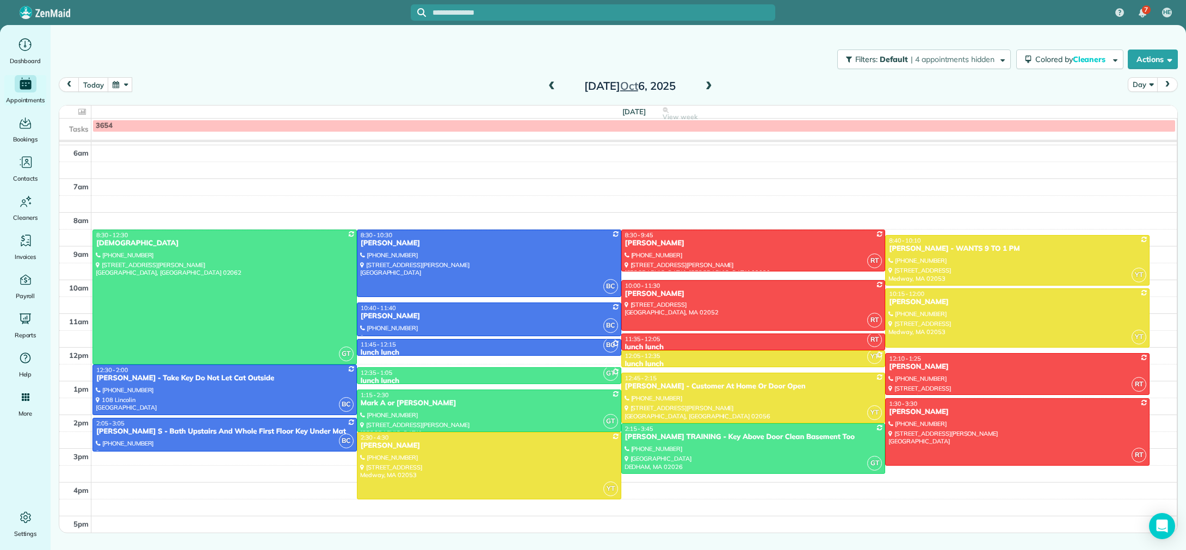
click at [708, 86] on span at bounding box center [709, 87] width 12 height 10
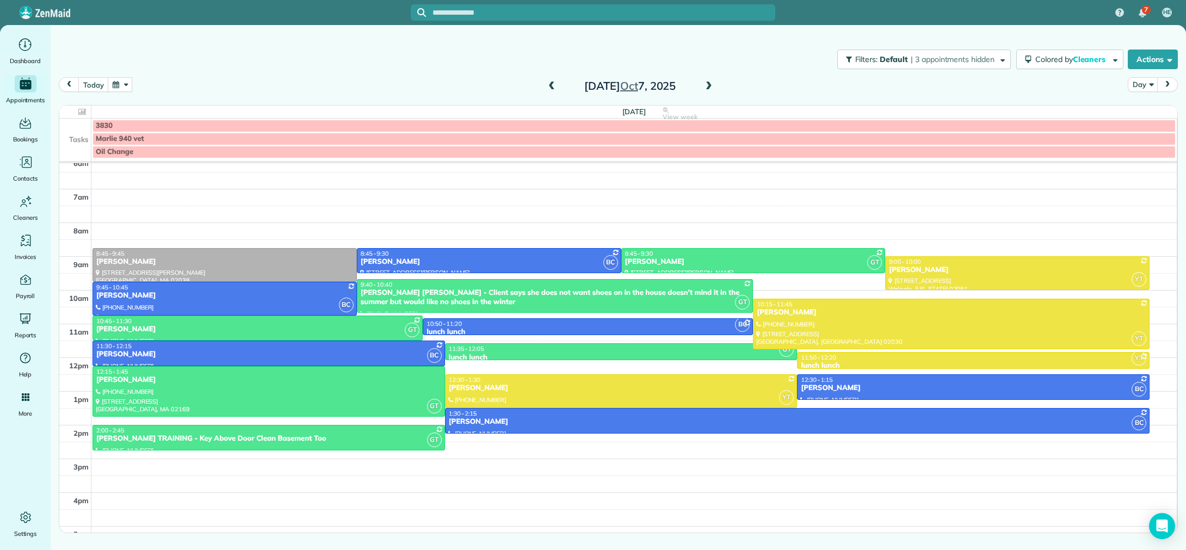
click at [708, 86] on span at bounding box center [709, 87] width 12 height 10
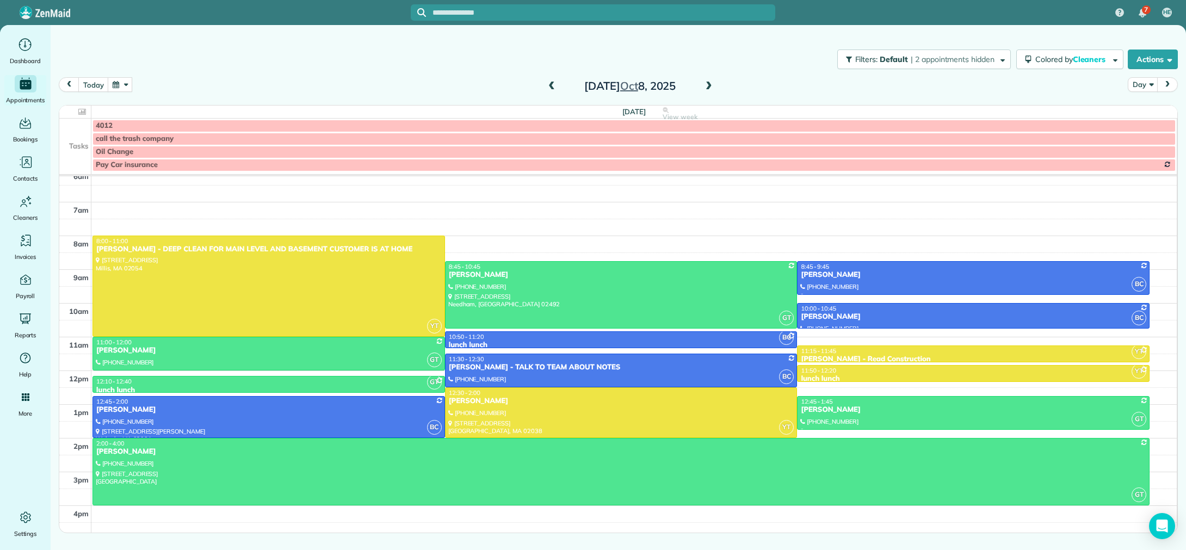
click at [708, 86] on span at bounding box center [709, 87] width 12 height 10
